Goal: Information Seeking & Learning: Find specific fact

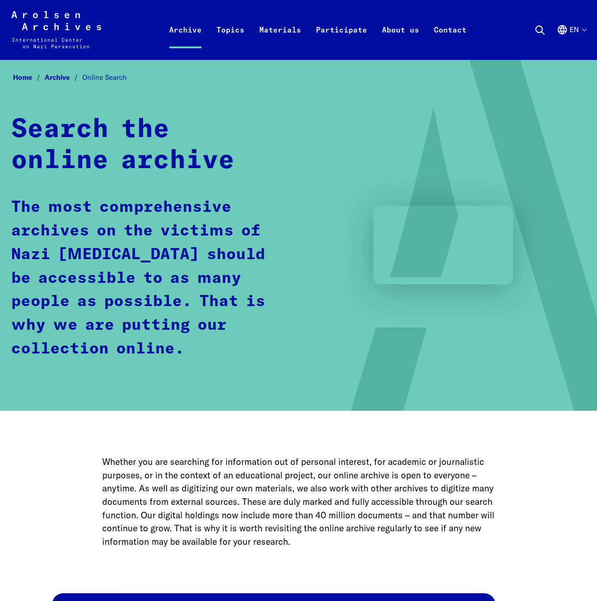
click at [540, 27] on icon at bounding box center [539, 30] width 11 height 11
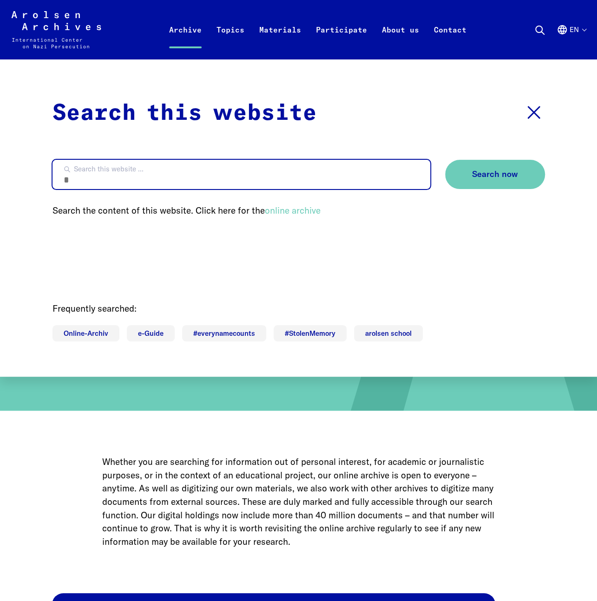
click at [256, 178] on input "Search this website ..." at bounding box center [242, 174] width 378 height 29
type input "******"
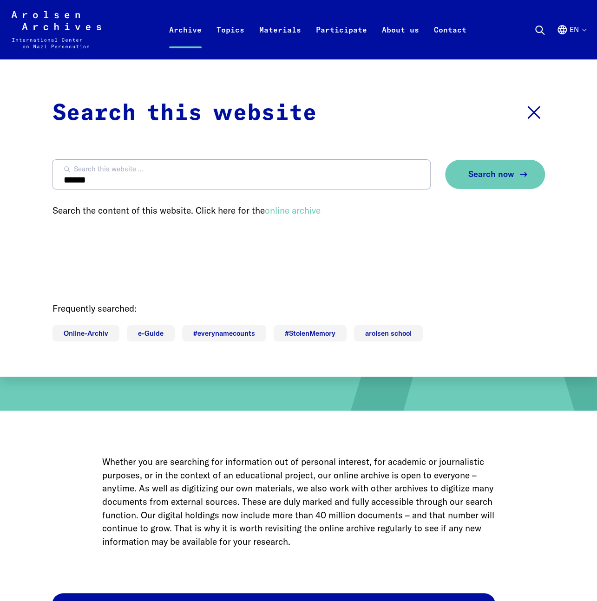
click at [465, 183] on button "Search now" at bounding box center [495, 174] width 100 height 29
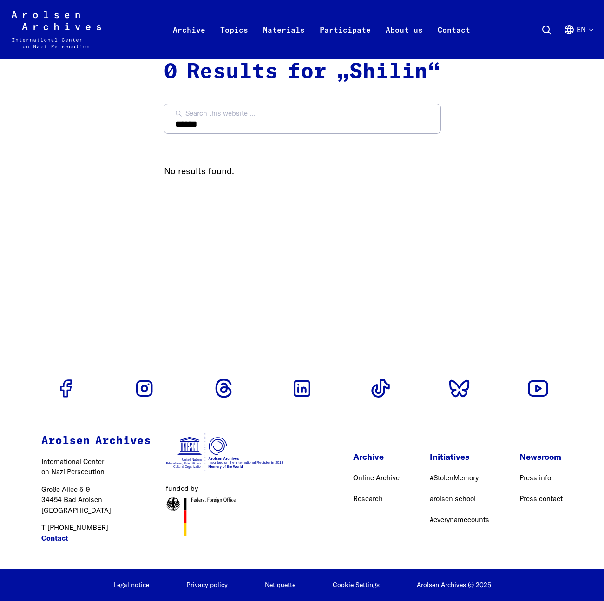
click at [72, 20] on icon "Arolsen Archives - International Center on Nazi Persecution | Return to home pa…" at bounding box center [56, 29] width 90 height 37
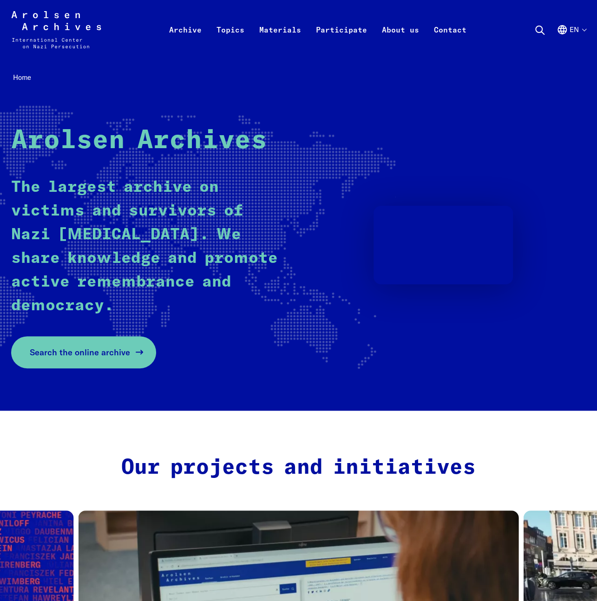
click at [116, 355] on span "Search the online archive" at bounding box center [80, 352] width 100 height 13
